Goal: Information Seeking & Learning: Check status

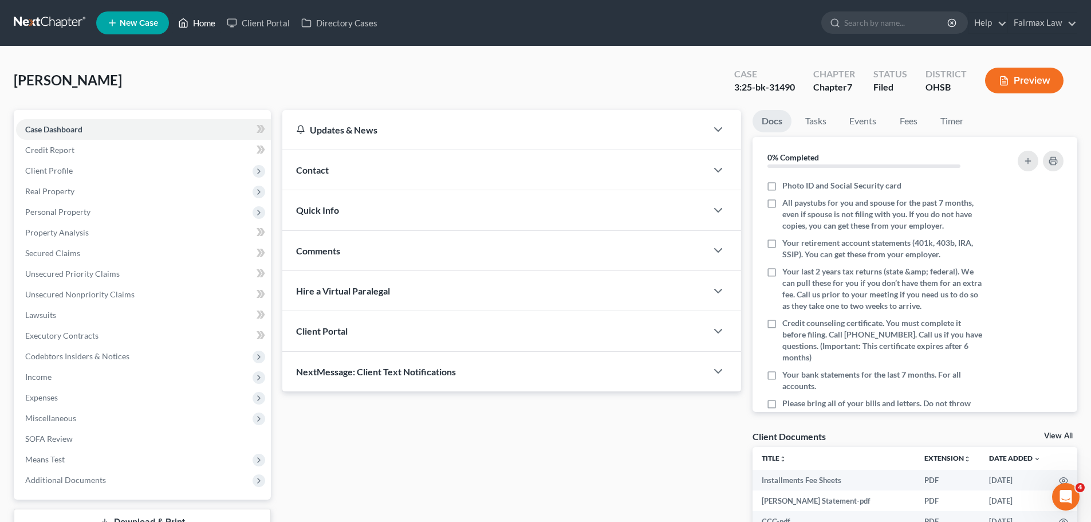
click at [200, 30] on link "Home" at bounding box center [196, 23] width 49 height 21
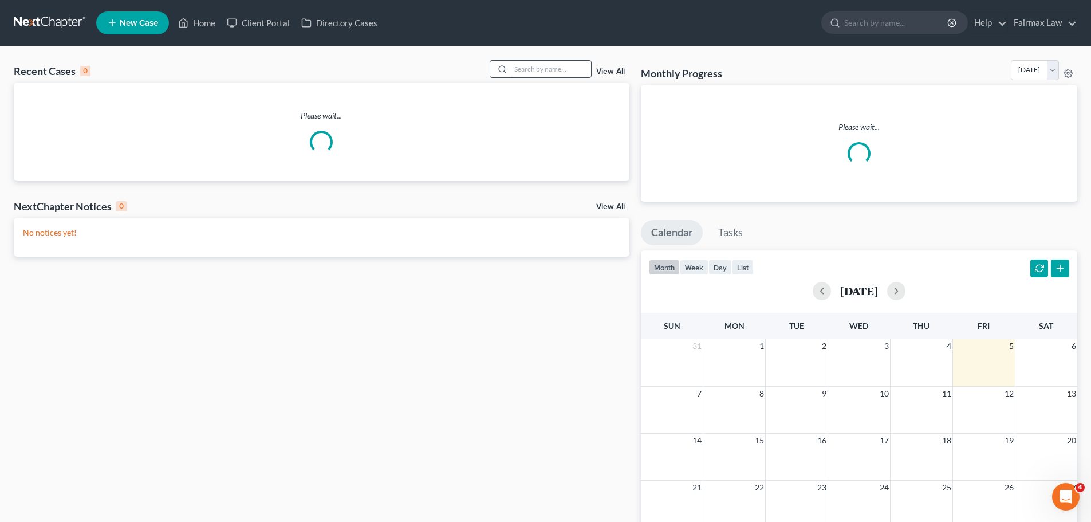
click at [515, 73] on input "search" at bounding box center [551, 69] width 80 height 17
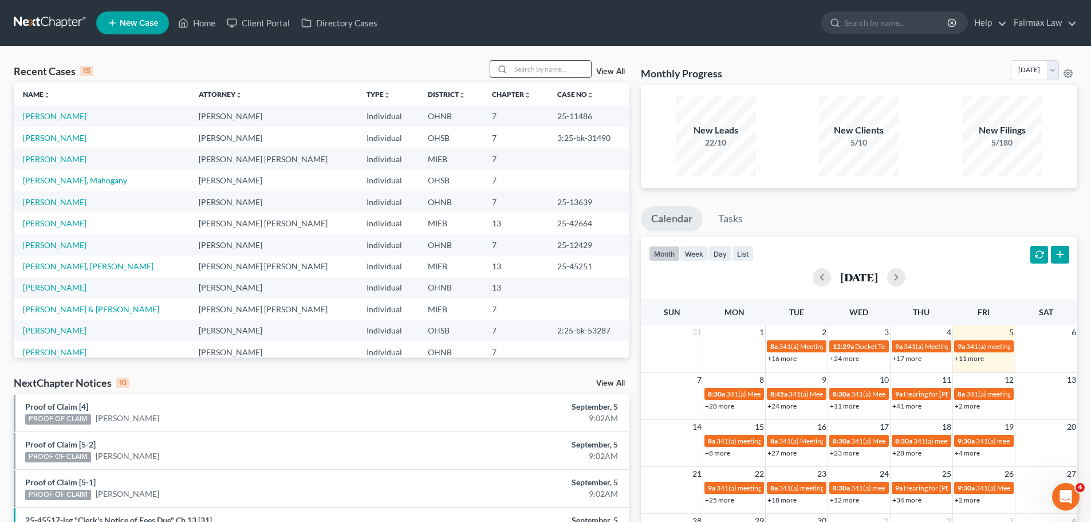
type input "o"
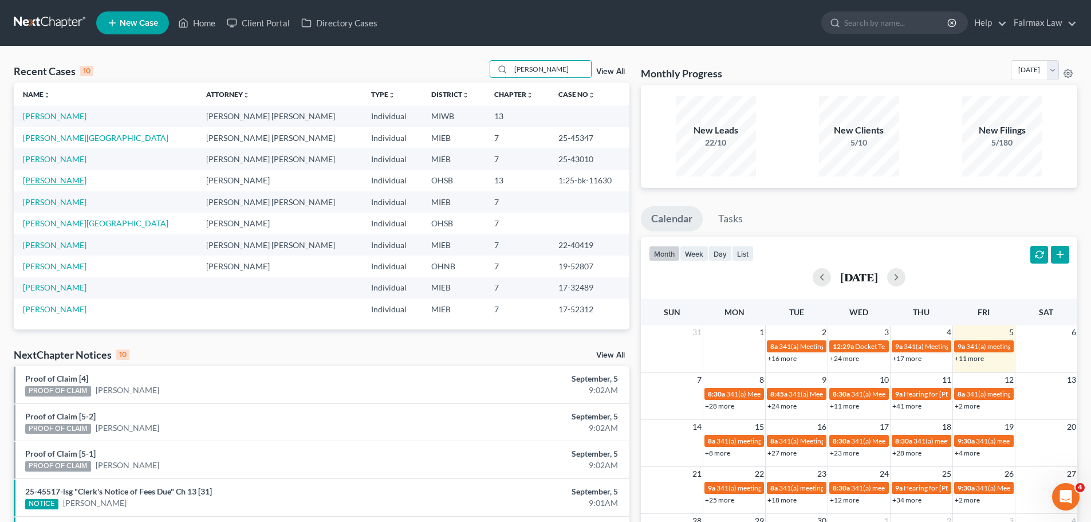
type input "[PERSON_NAME]"
click at [43, 180] on link "[PERSON_NAME]" at bounding box center [55, 180] width 64 height 10
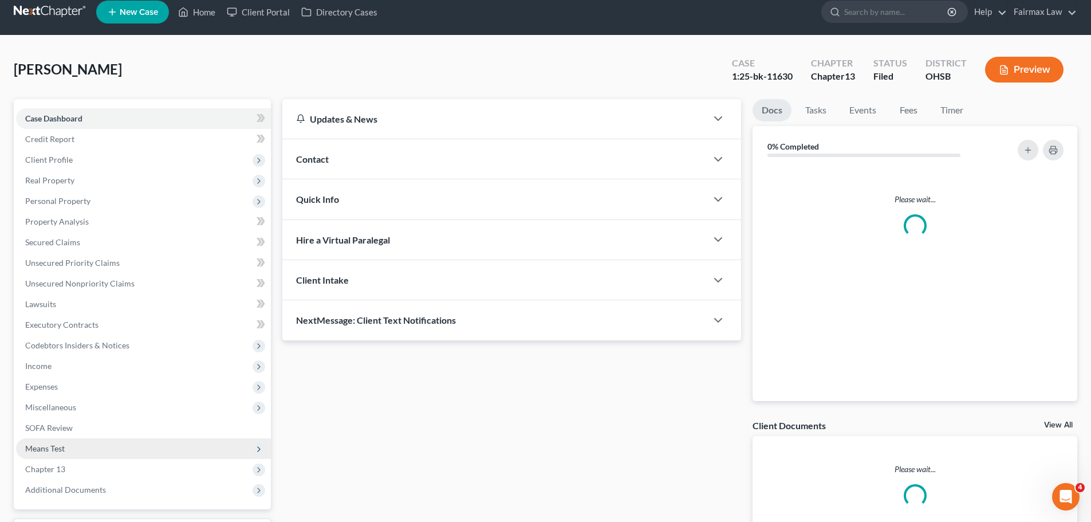
scroll to position [108, 0]
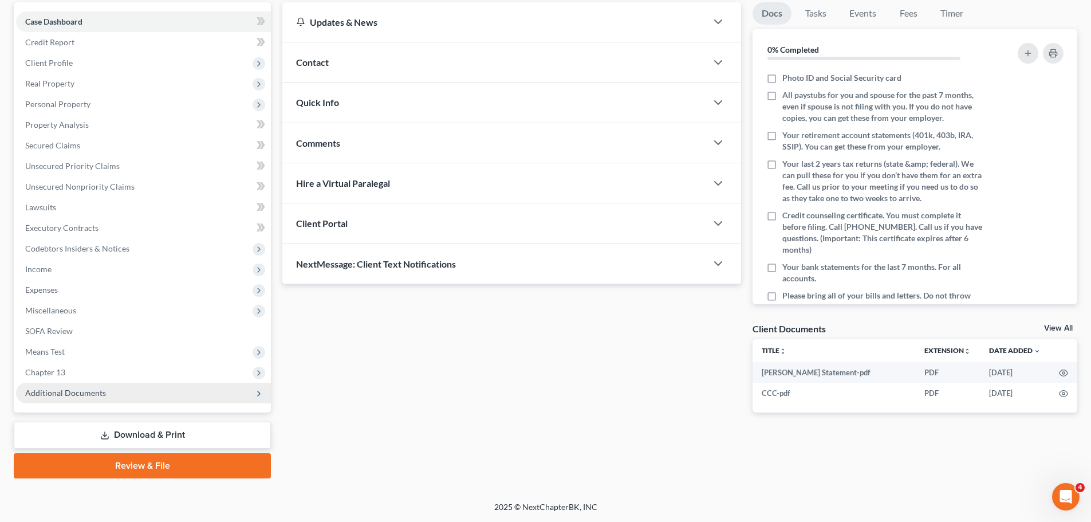
click at [123, 398] on span "Additional Documents" at bounding box center [143, 393] width 255 height 21
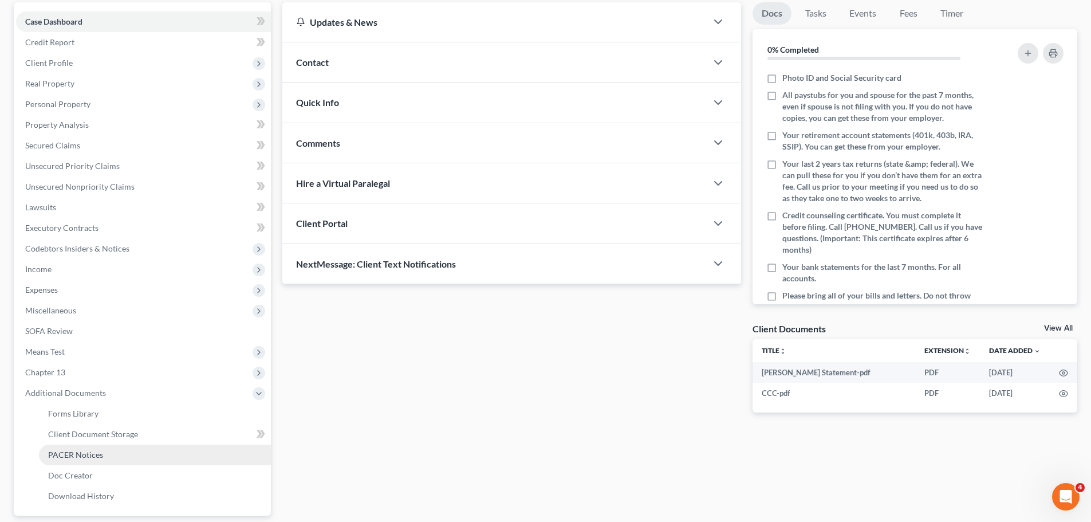
click at [101, 453] on span "PACER Notices" at bounding box center [75, 455] width 55 height 10
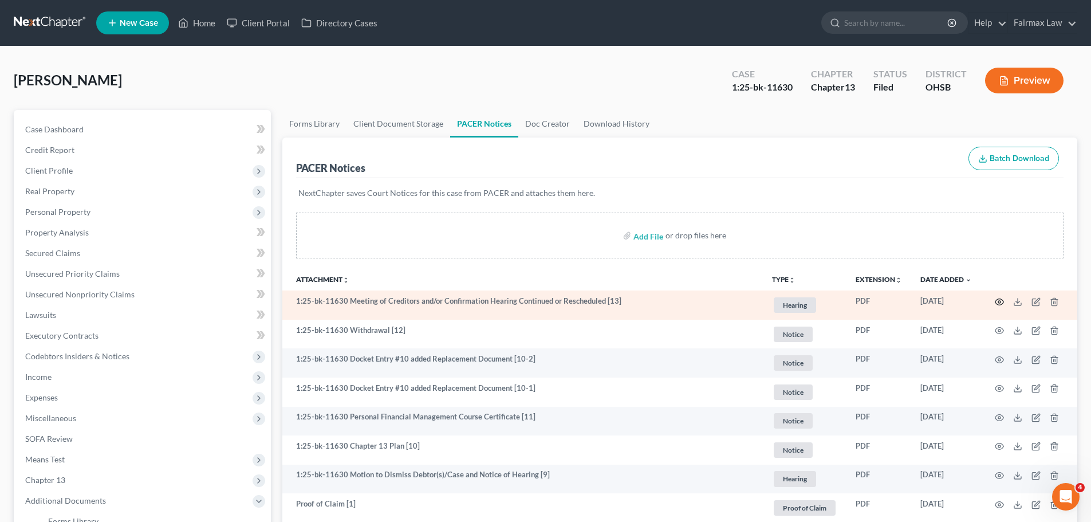
click at [1000, 297] on icon "button" at bounding box center [999, 301] width 9 height 9
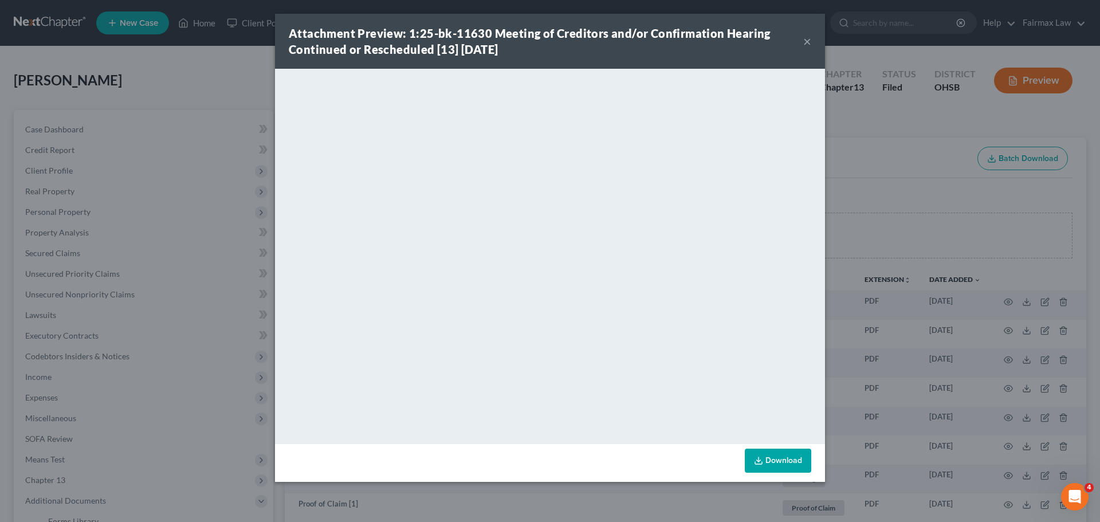
click at [240, 62] on div "Attachment Preview: 1:25-bk-11630 Meeting of Creditors and/or Confirmation Hear…" at bounding box center [550, 261] width 1100 height 522
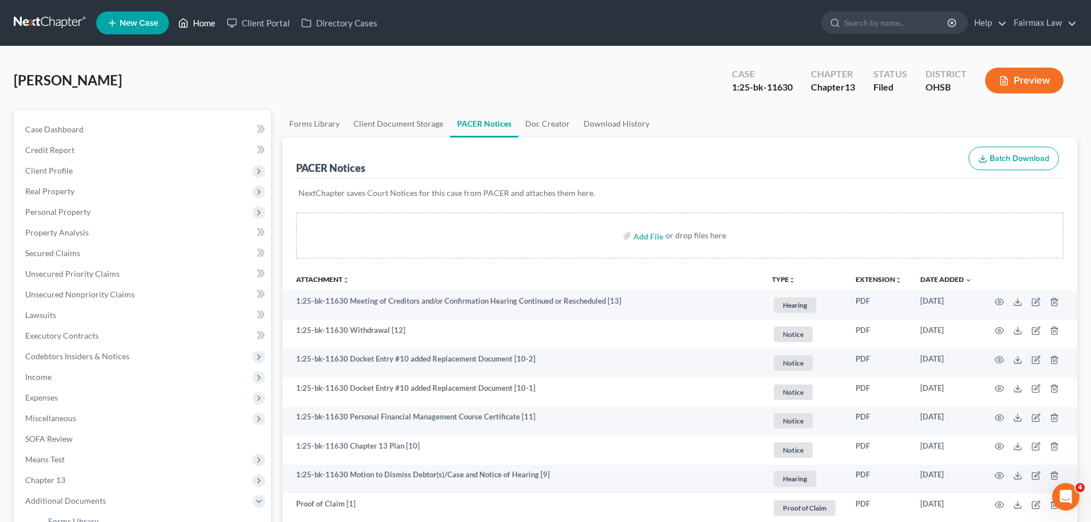
click at [196, 19] on link "Home" at bounding box center [196, 23] width 49 height 21
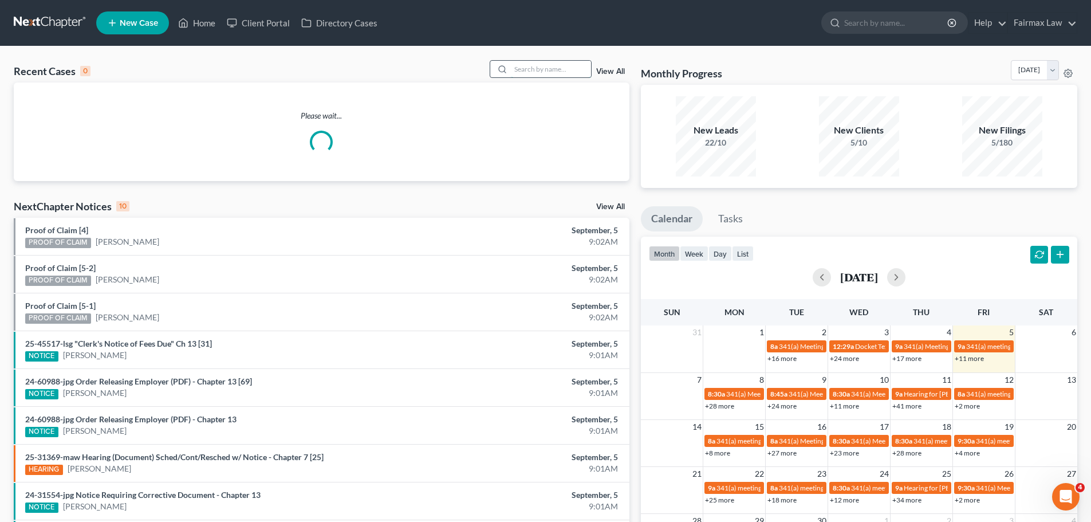
click at [571, 67] on input "search" at bounding box center [551, 69] width 80 height 17
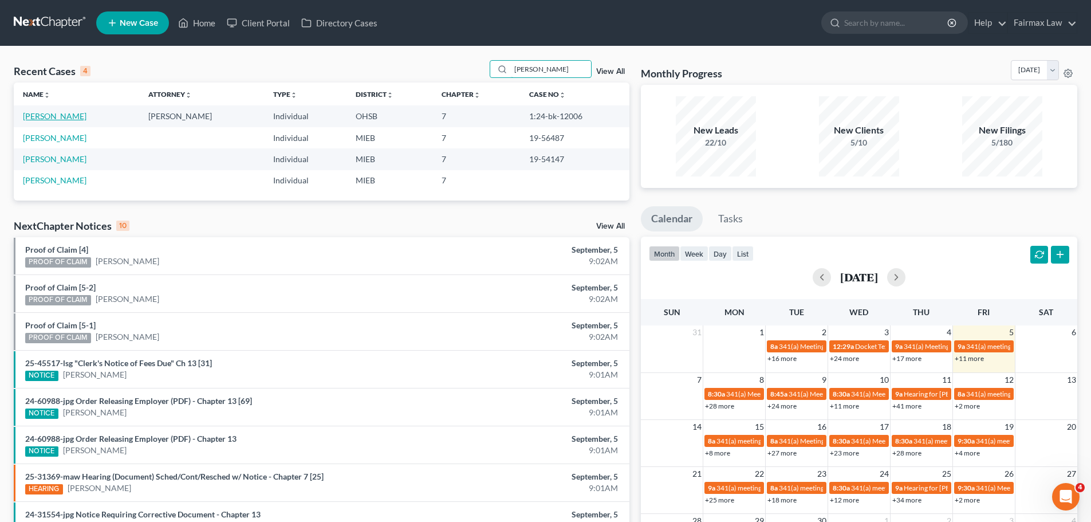
type input "[PERSON_NAME]"
click at [56, 115] on link "[PERSON_NAME]" at bounding box center [55, 116] width 64 height 10
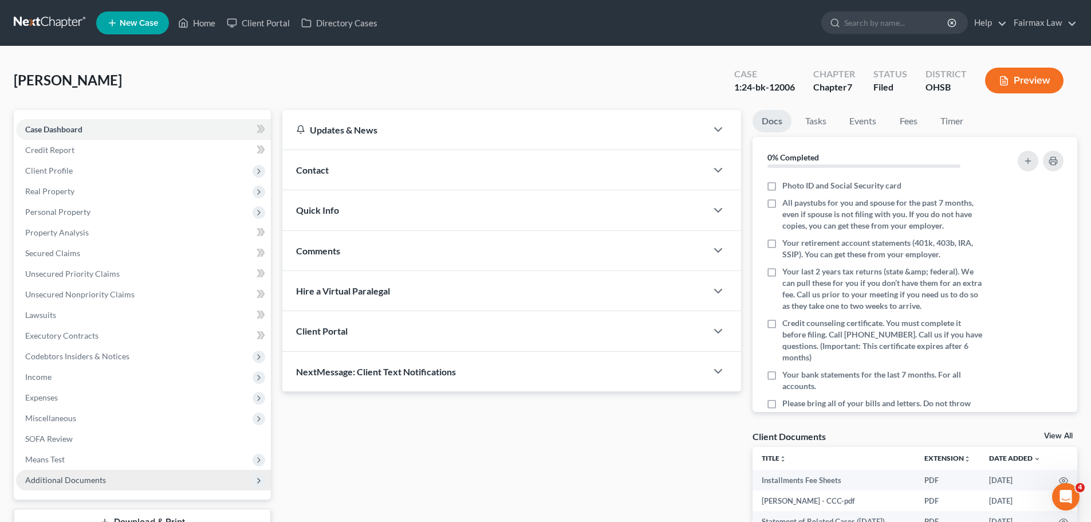
click at [63, 476] on span "Additional Documents" at bounding box center [65, 480] width 81 height 10
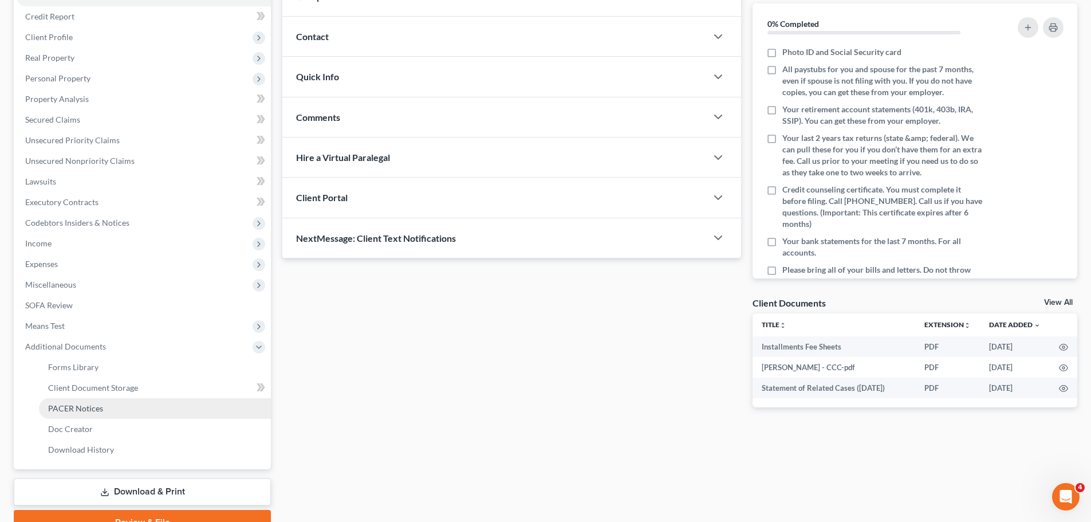
click at [132, 403] on link "PACER Notices" at bounding box center [155, 408] width 232 height 21
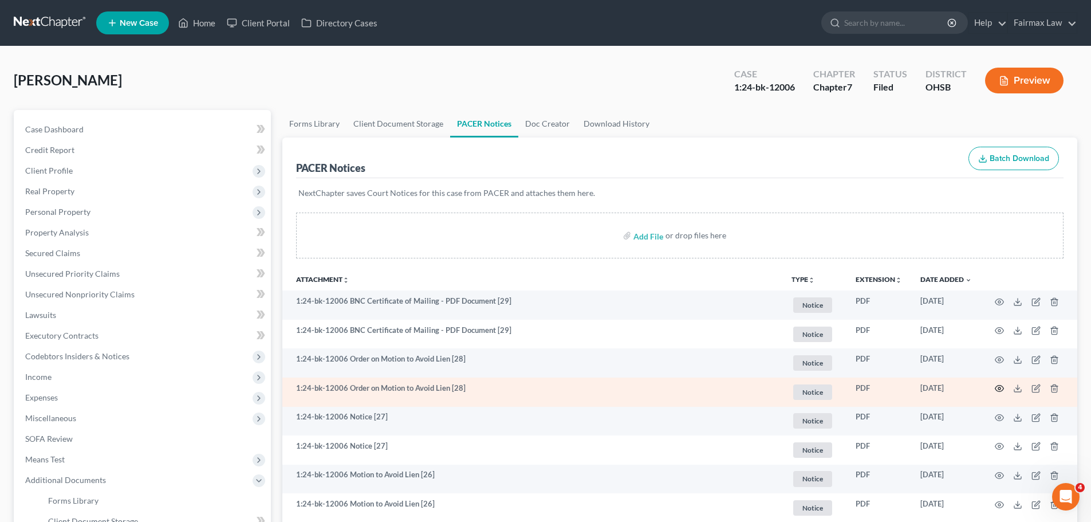
click at [1001, 393] on icon "button" at bounding box center [999, 388] width 9 height 9
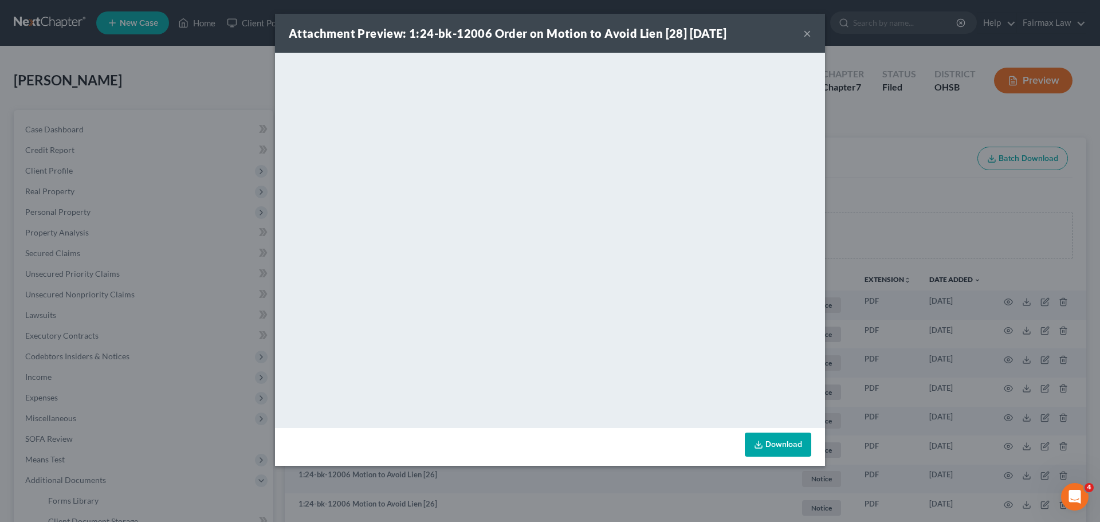
click at [915, 207] on div "Attachment Preview: 1:24-bk-12006 Order on Motion to Avoid Lien [28] [DATE] × D…" at bounding box center [550, 261] width 1100 height 522
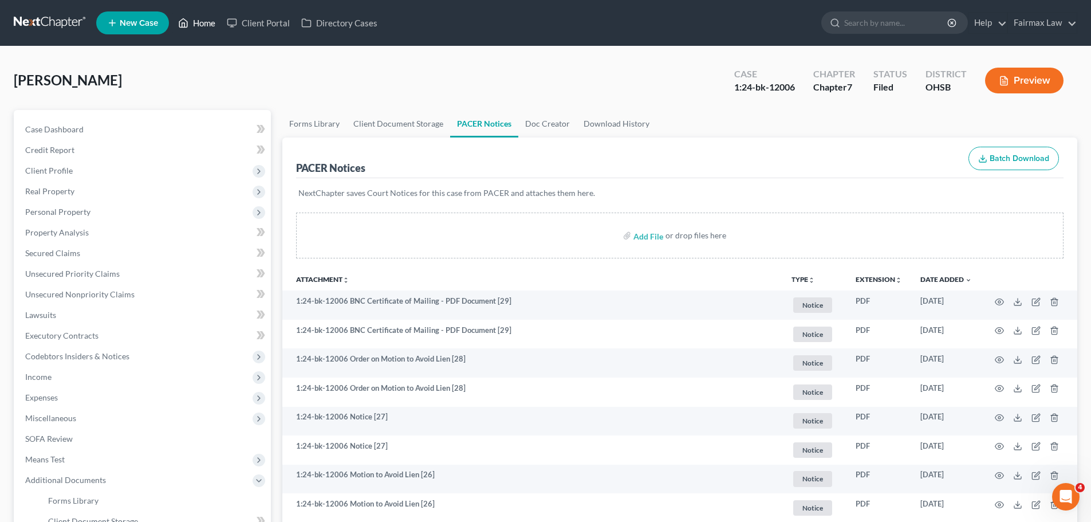
click at [180, 24] on icon at bounding box center [184, 23] width 8 height 9
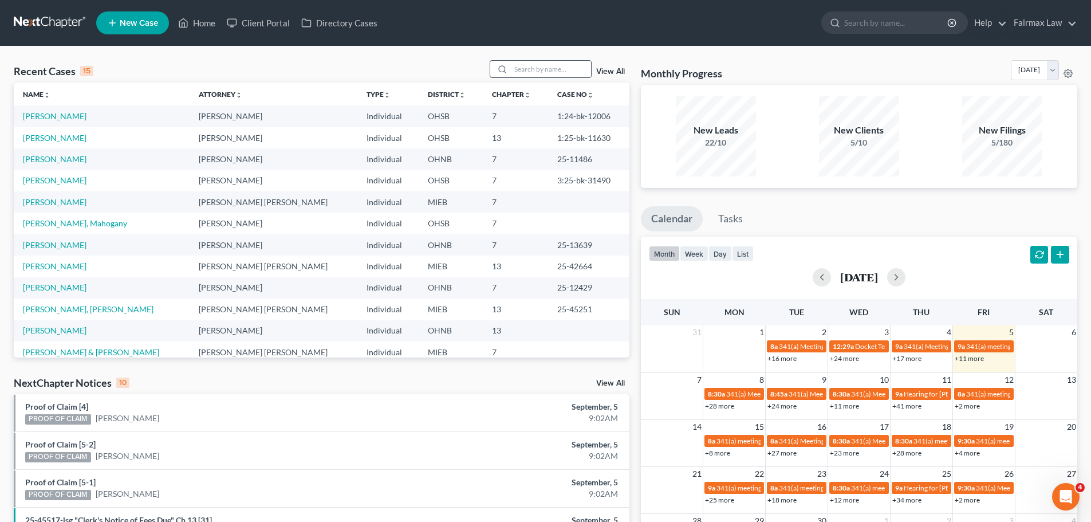
click at [533, 77] on input "search" at bounding box center [551, 69] width 80 height 17
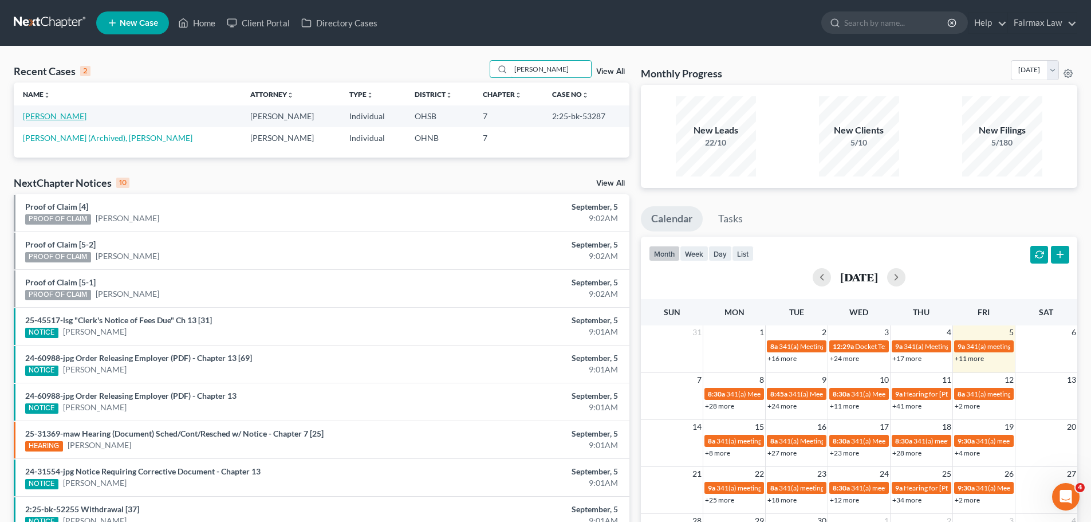
type input "[PERSON_NAME]"
click at [86, 112] on link "[PERSON_NAME]" at bounding box center [55, 116] width 64 height 10
